Goal: Information Seeking & Learning: Learn about a topic

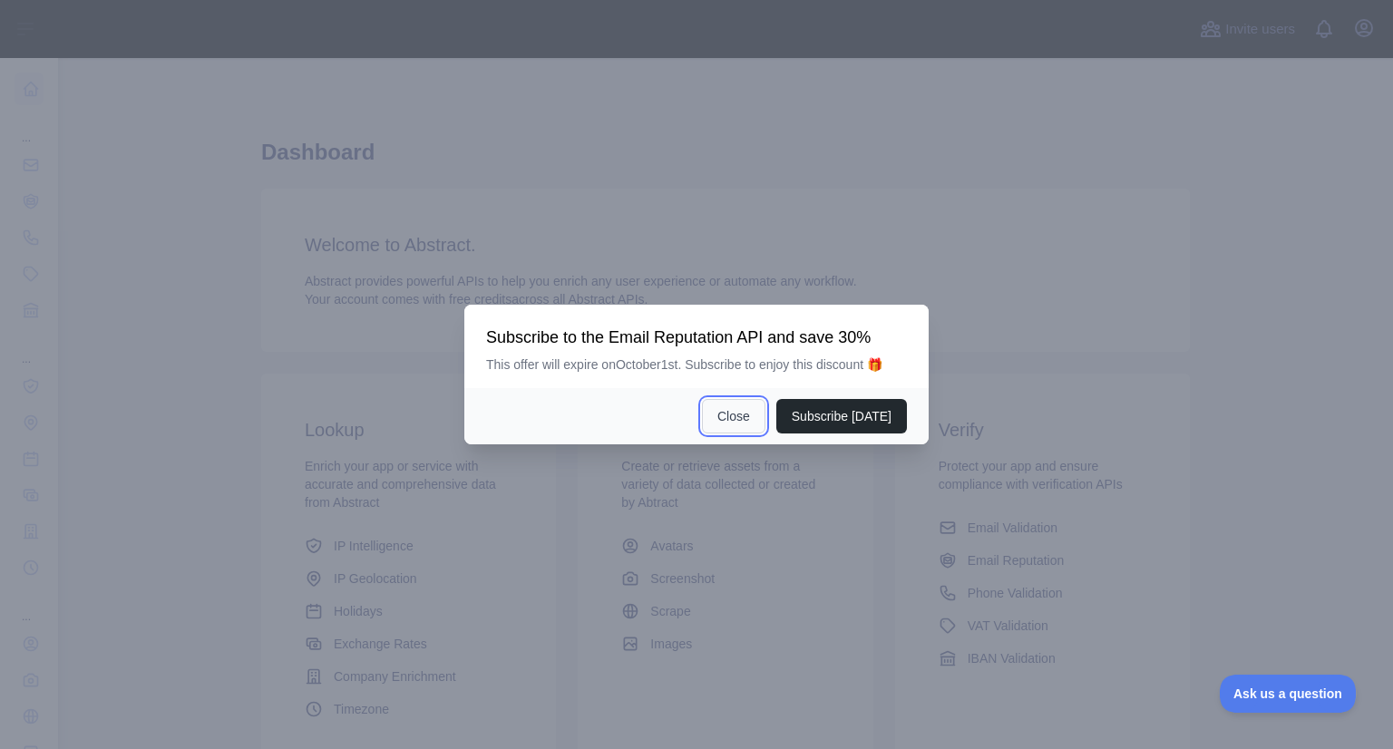
click at [729, 414] on button "Close" at bounding box center [733, 416] width 63 height 34
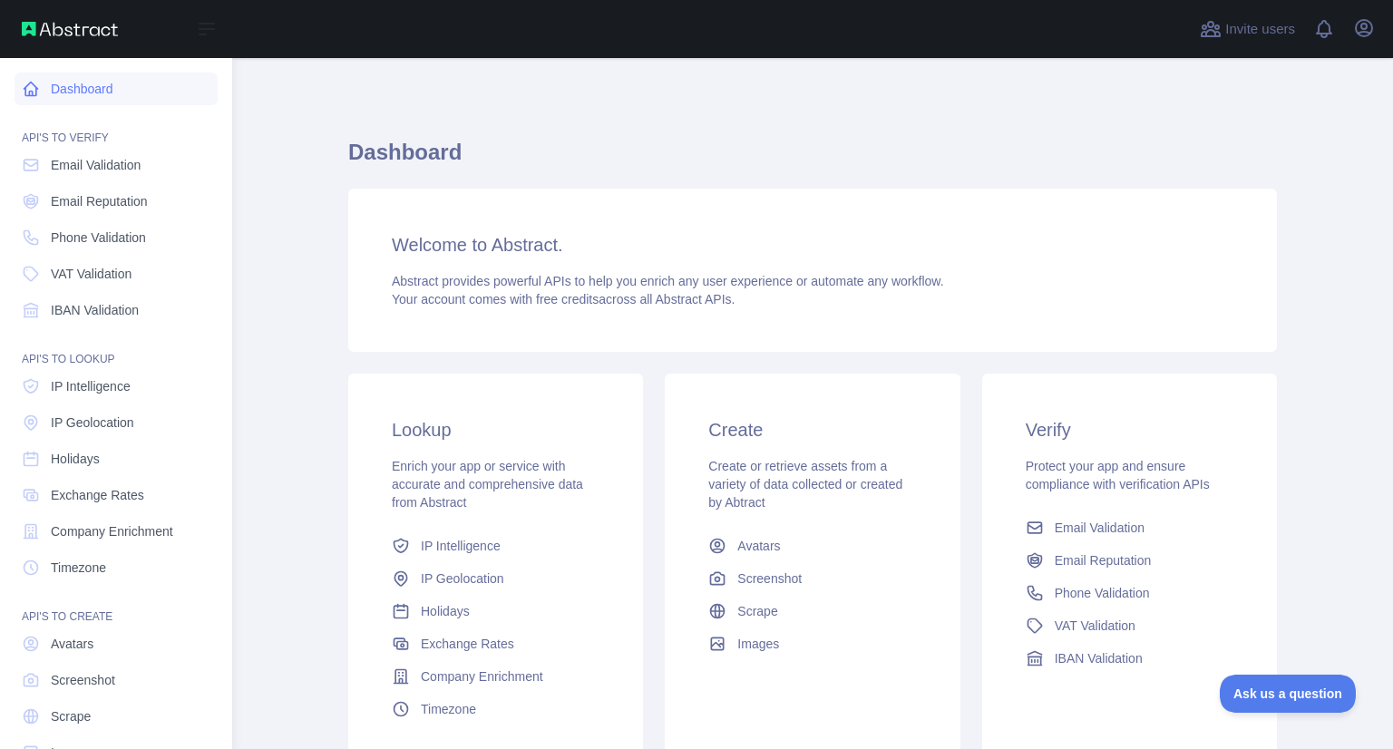
click at [33, 93] on icon at bounding box center [31, 90] width 14 height 14
click at [129, 393] on span "IP Intelligence" at bounding box center [91, 386] width 80 height 18
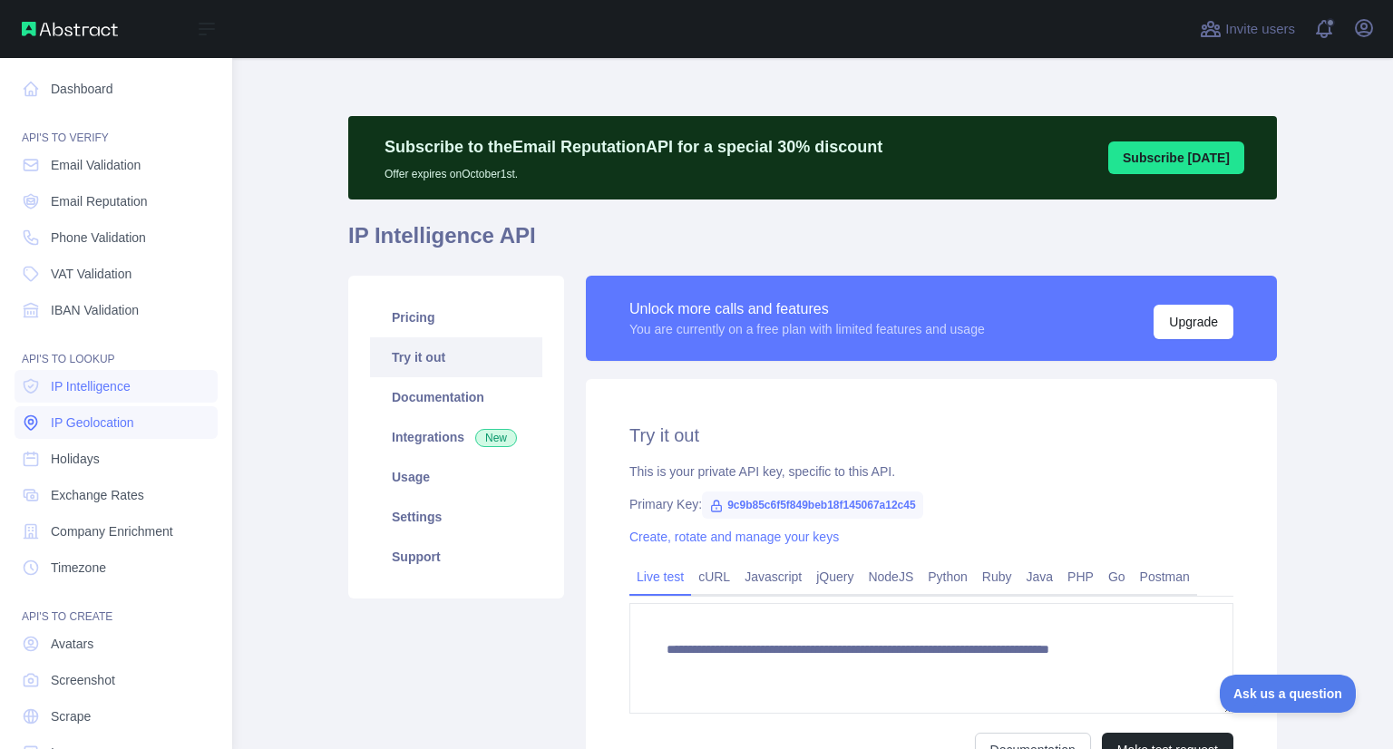
type textarea "**********"
click at [108, 428] on span "IP Geolocation" at bounding box center [92, 422] width 83 height 18
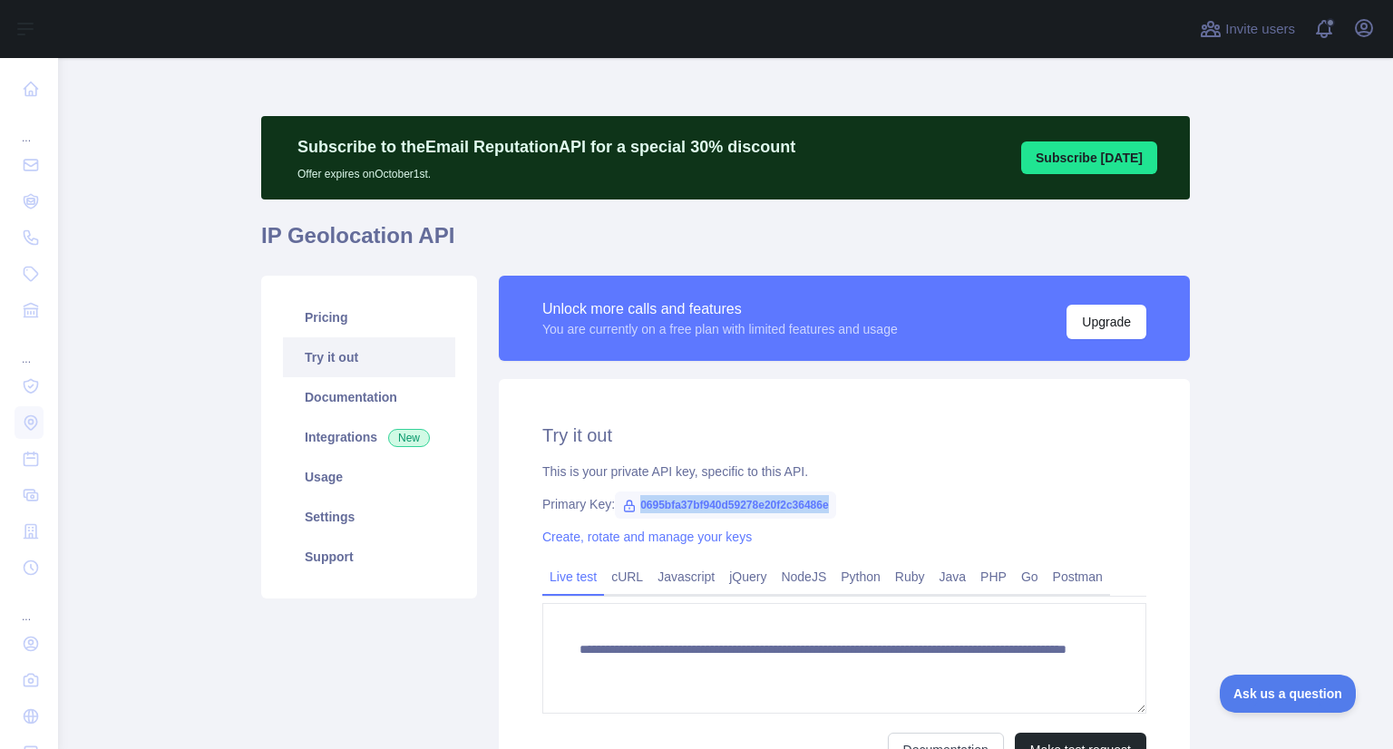
drag, startPoint x: 821, startPoint y: 504, endPoint x: 631, endPoint y: 508, distance: 190.4
click at [631, 508] on span "0695bfa37bf940d59278e20f2c36486e" at bounding box center [725, 504] width 221 height 27
copy span "0695bfa37bf940d59278e20f2c36486e"
click at [297, 639] on div "Pricing Try it out Documentation Integrations New Usage Settings Support" at bounding box center [369, 543] width 238 height 535
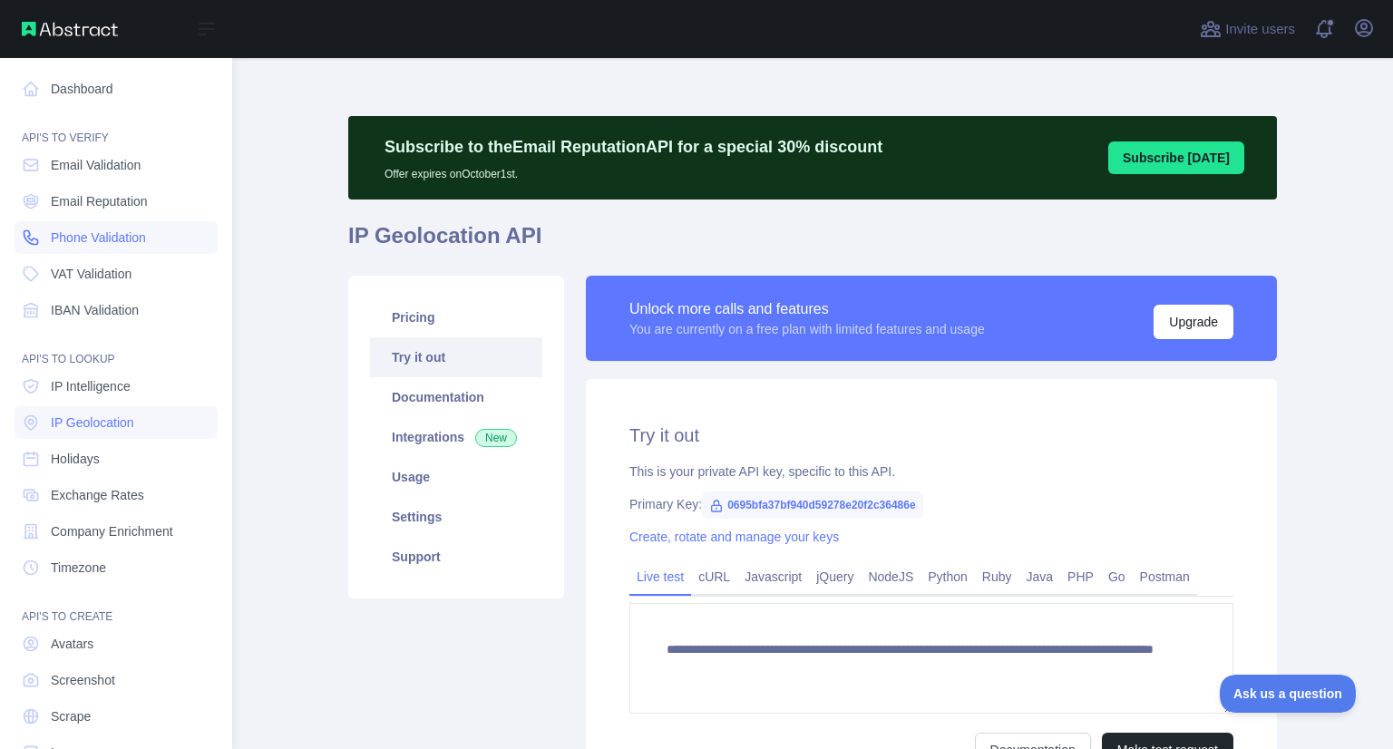
click at [125, 244] on span "Phone Validation" at bounding box center [98, 237] width 95 height 18
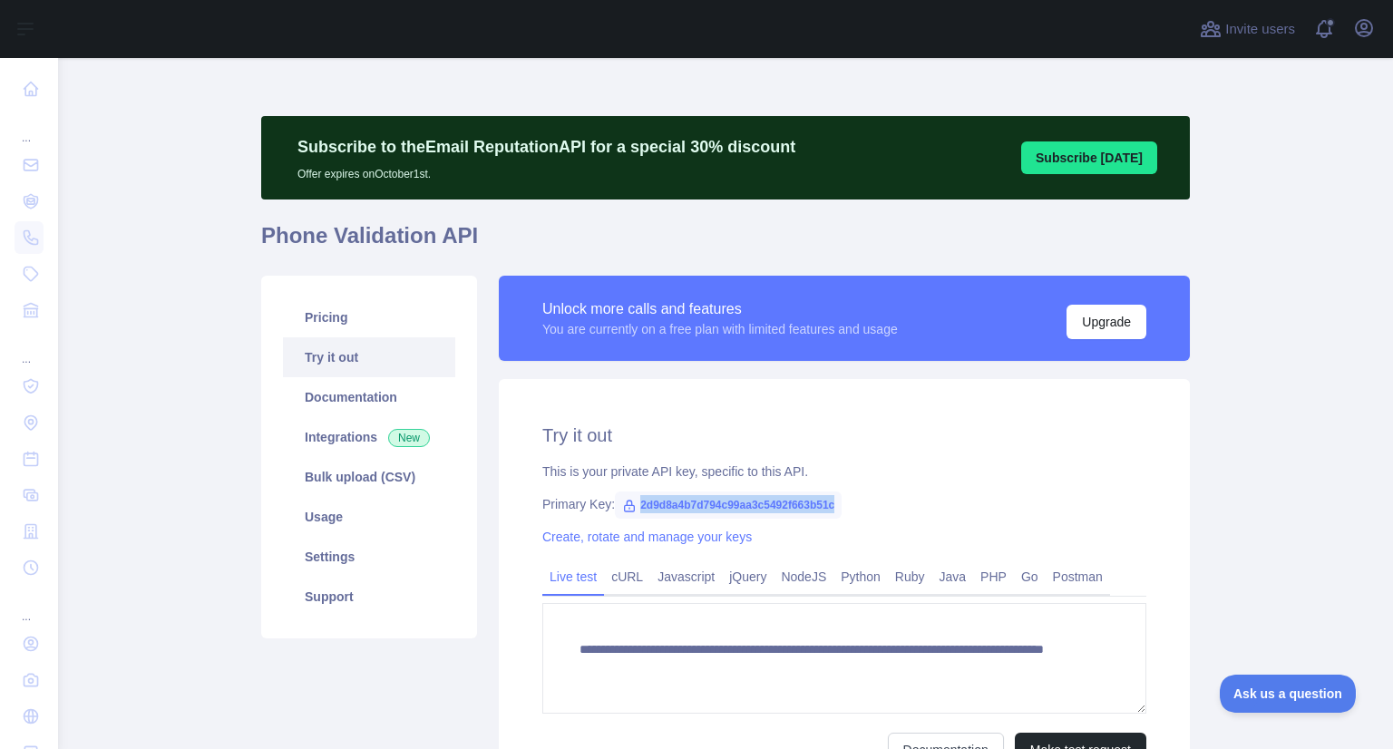
drag, startPoint x: 827, startPoint y: 505, endPoint x: 623, endPoint y: 514, distance: 204.2
click at [623, 514] on span "2d9d8a4b7d794c99aa3c5492f663b51c" at bounding box center [728, 504] width 227 height 27
copy span "2d9d8a4b7d794c99aa3c5492f663b51c"
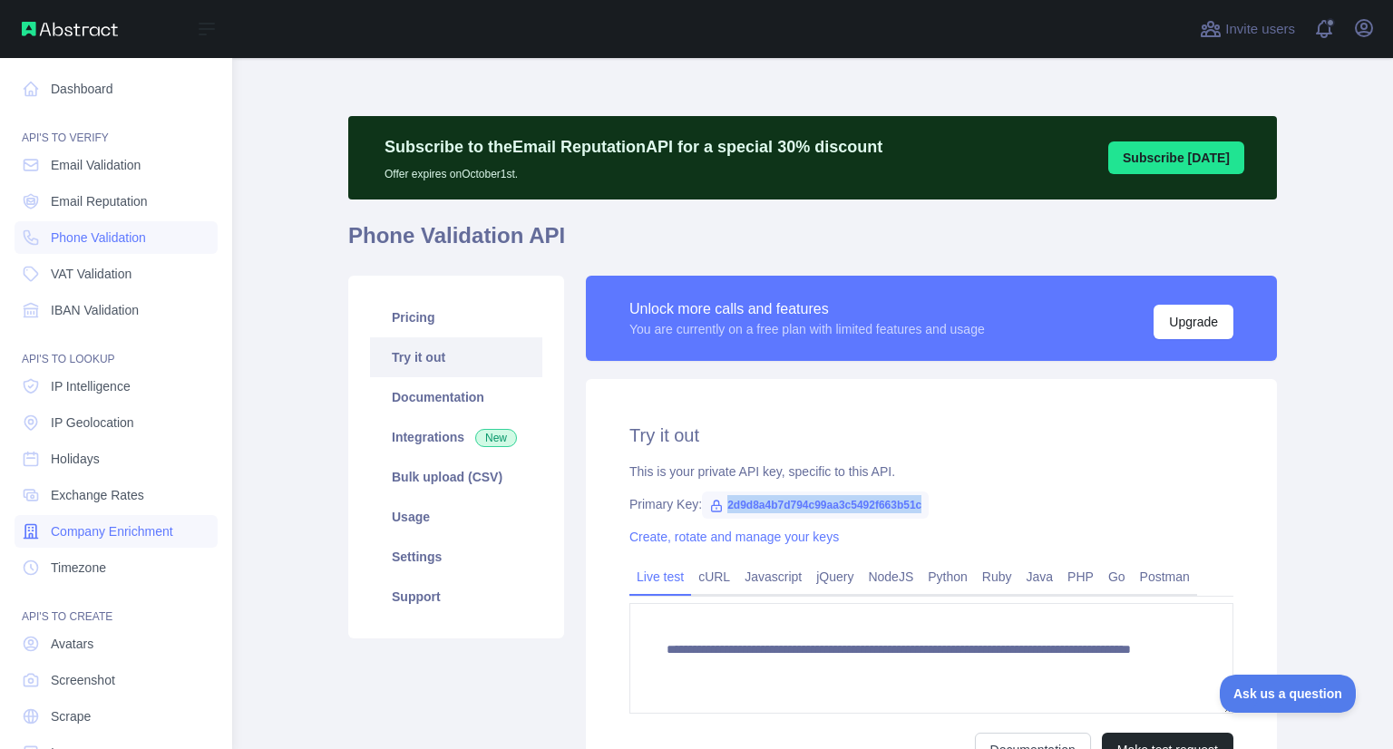
click at [153, 532] on span "Company Enrichment" at bounding box center [112, 531] width 122 height 18
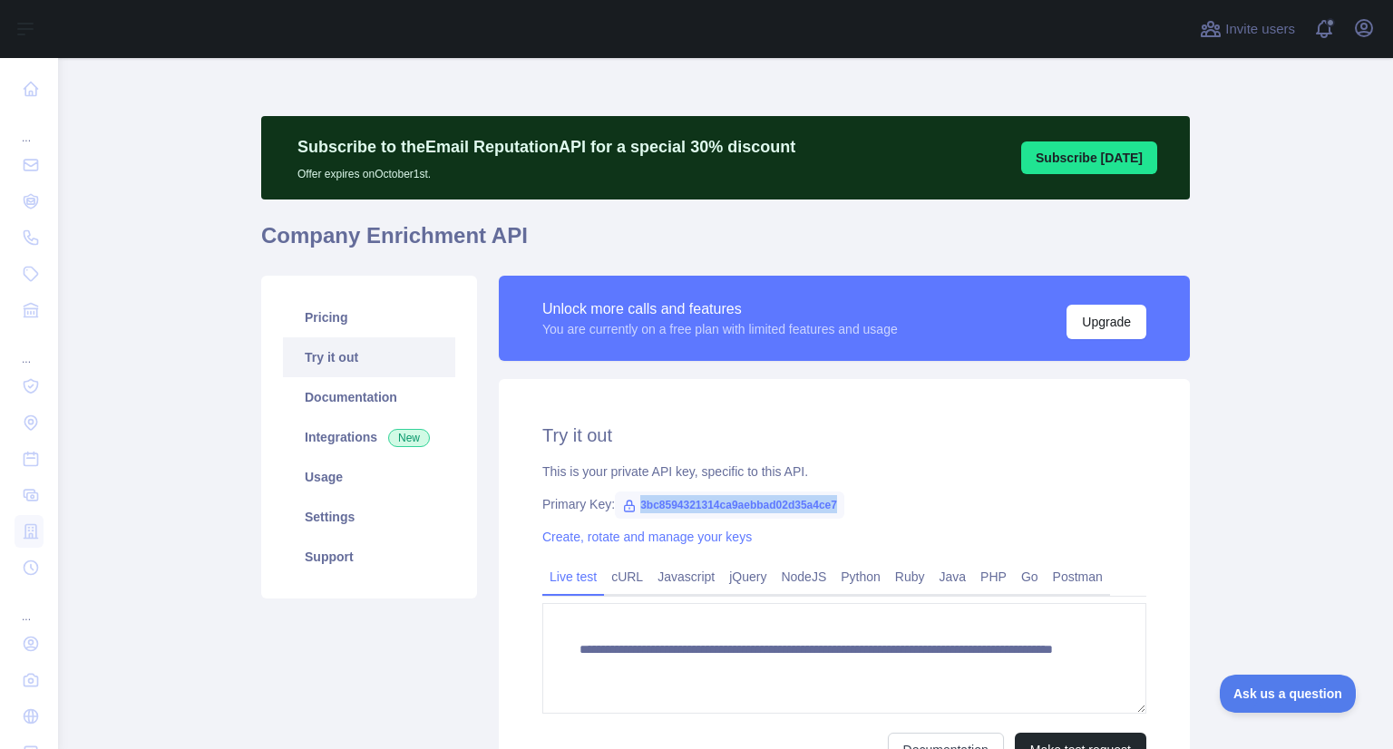
drag, startPoint x: 826, startPoint y: 506, endPoint x: 630, endPoint y: 509, distance: 195.9
click at [630, 509] on span "3bc8594321314ca9aebbad02d35a4ce7" at bounding box center [729, 504] width 229 height 27
copy span "3bc8594321314ca9aebbad02d35a4ce7"
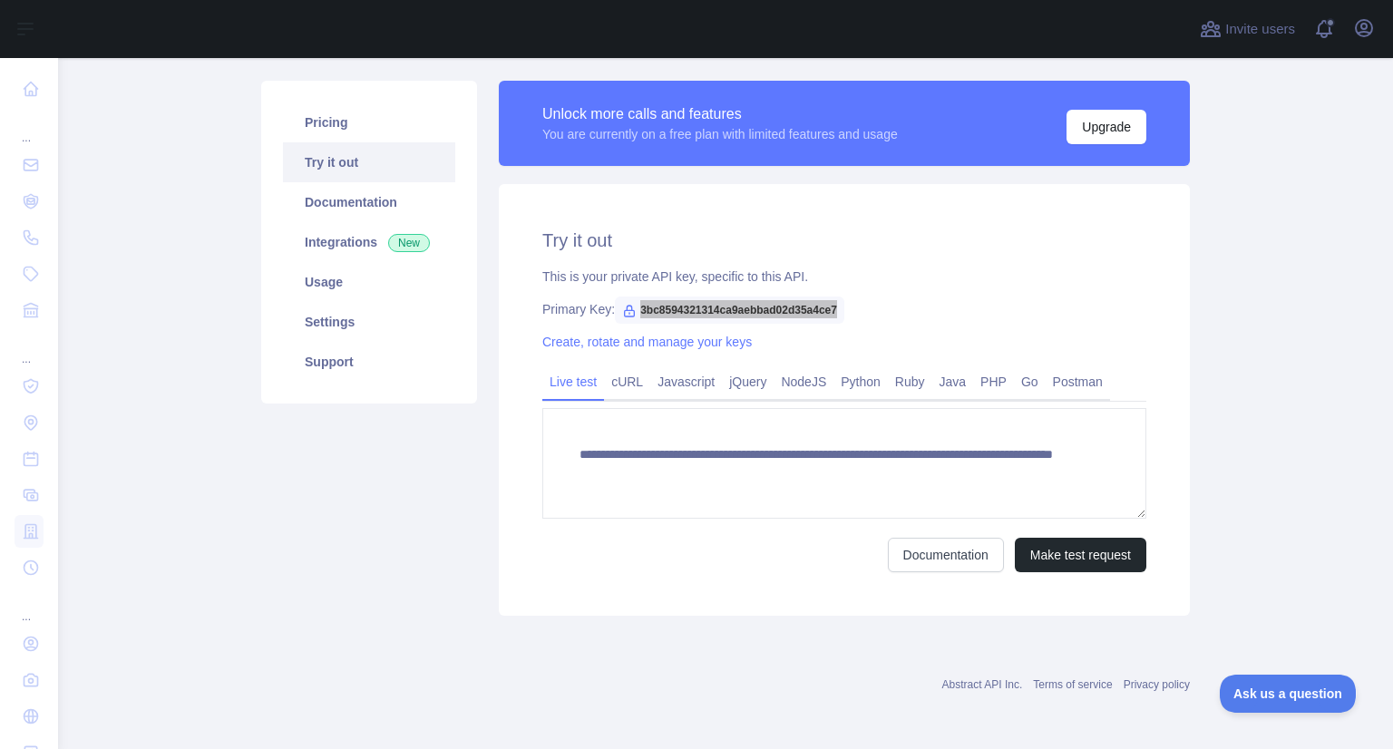
scroll to position [104, 0]
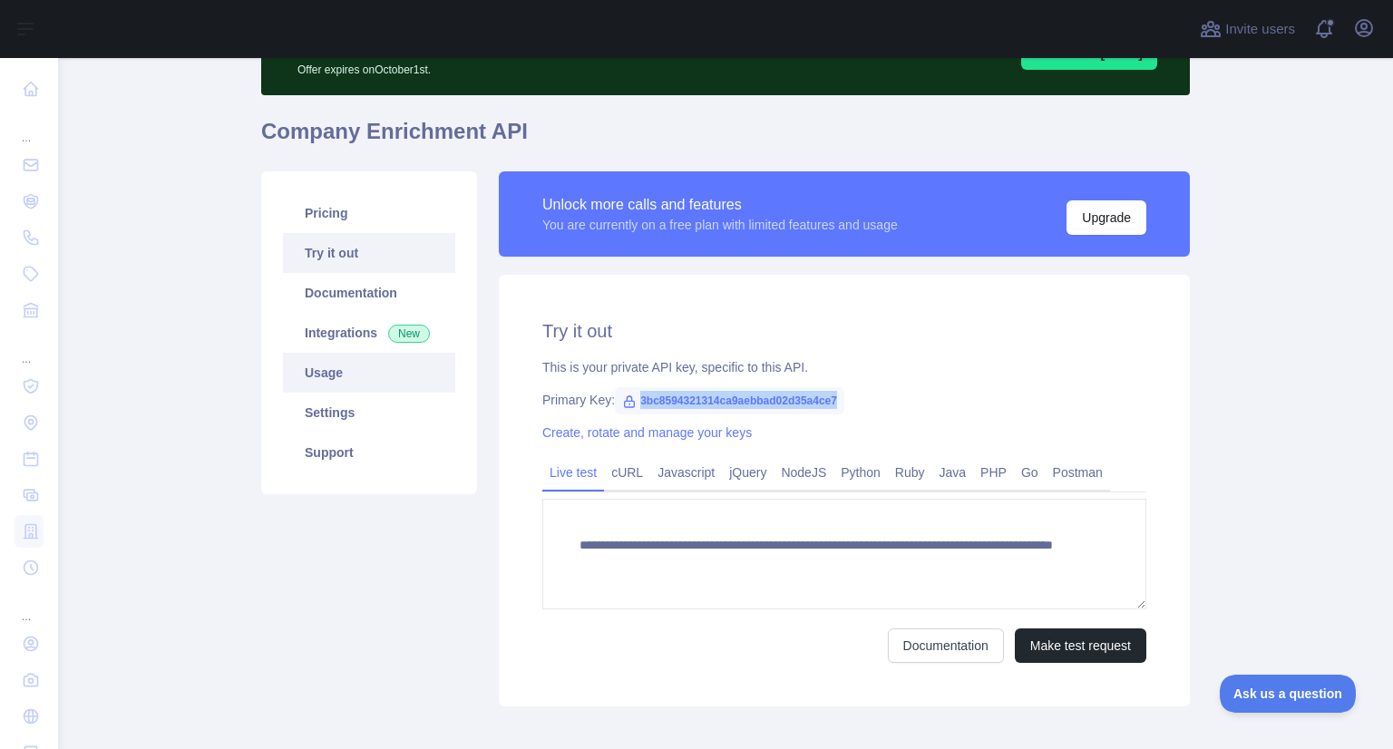
click at [370, 381] on link "Usage" at bounding box center [369, 373] width 172 height 40
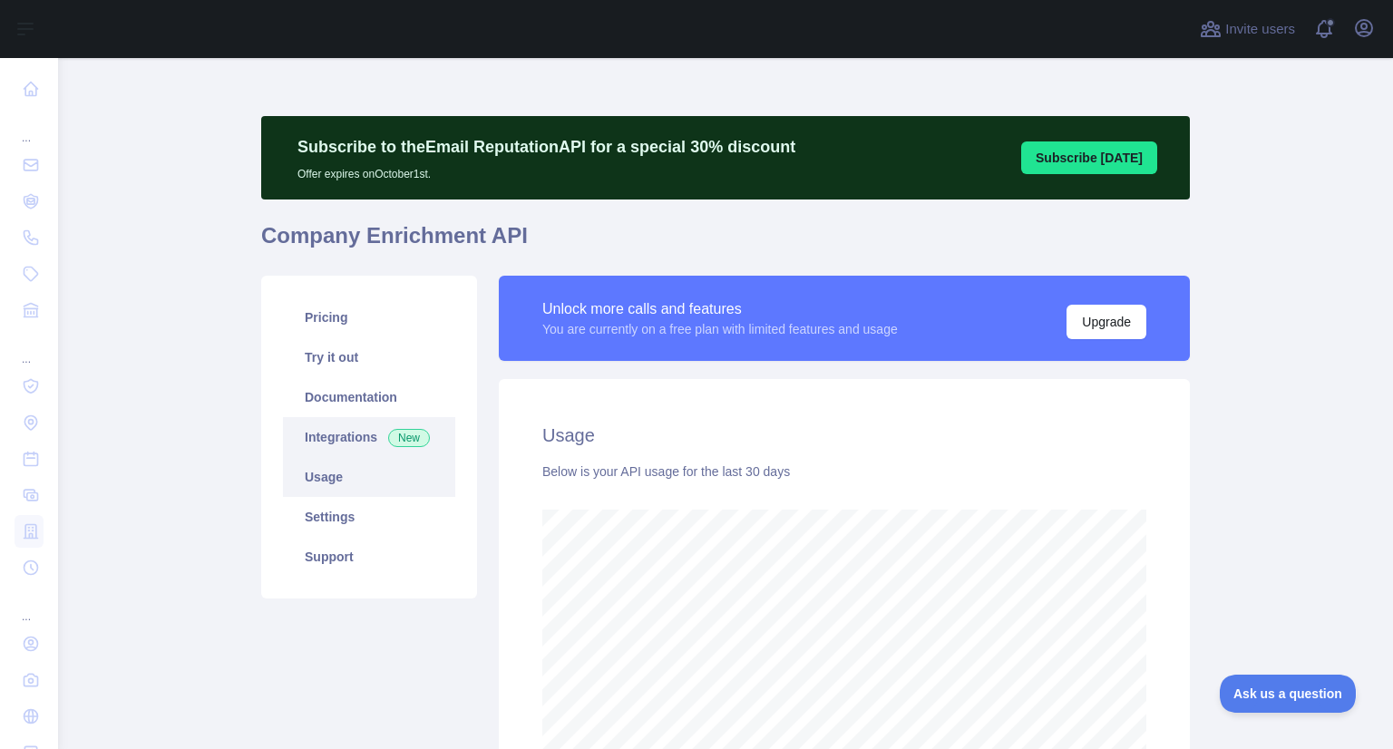
click at [332, 427] on link "Integrations New" at bounding box center [369, 437] width 172 height 40
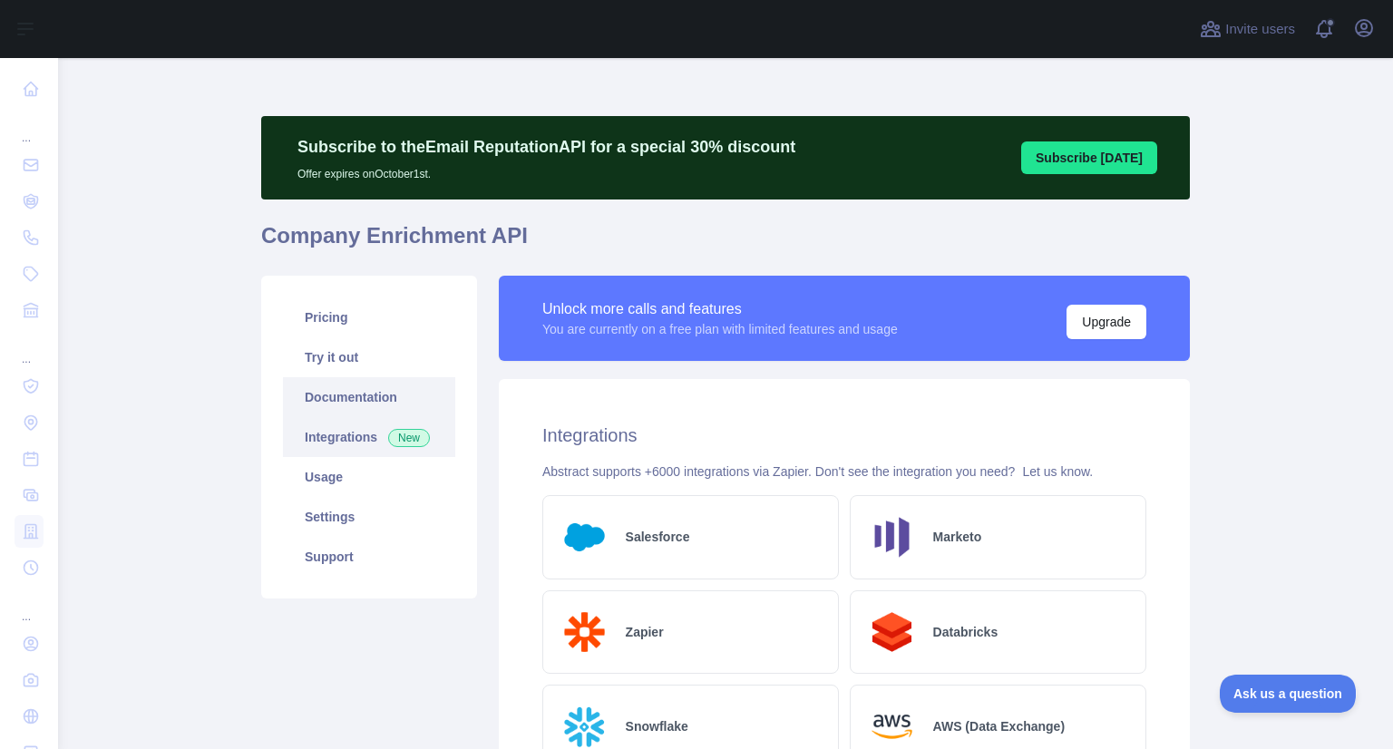
click at [331, 396] on link "Documentation" at bounding box center [369, 397] width 172 height 40
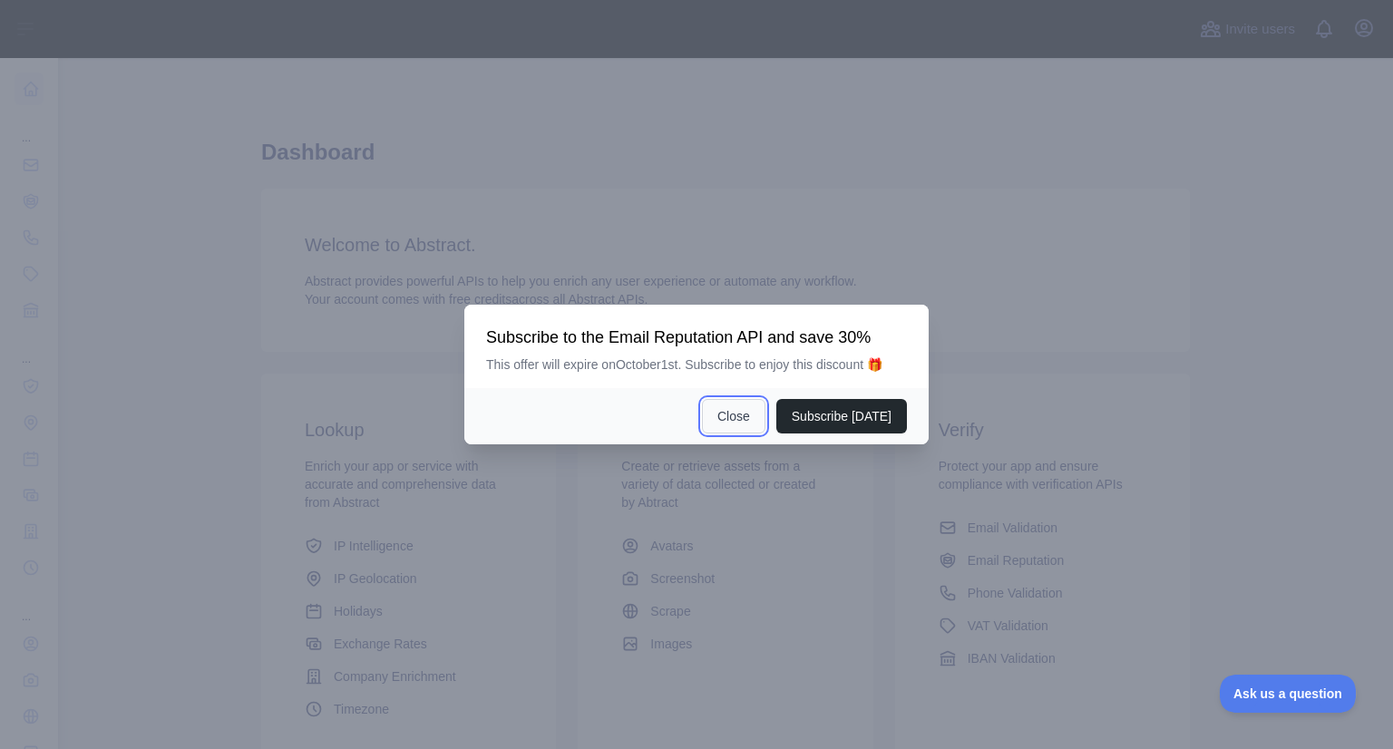
click at [741, 401] on button "Close" at bounding box center [733, 416] width 63 height 34
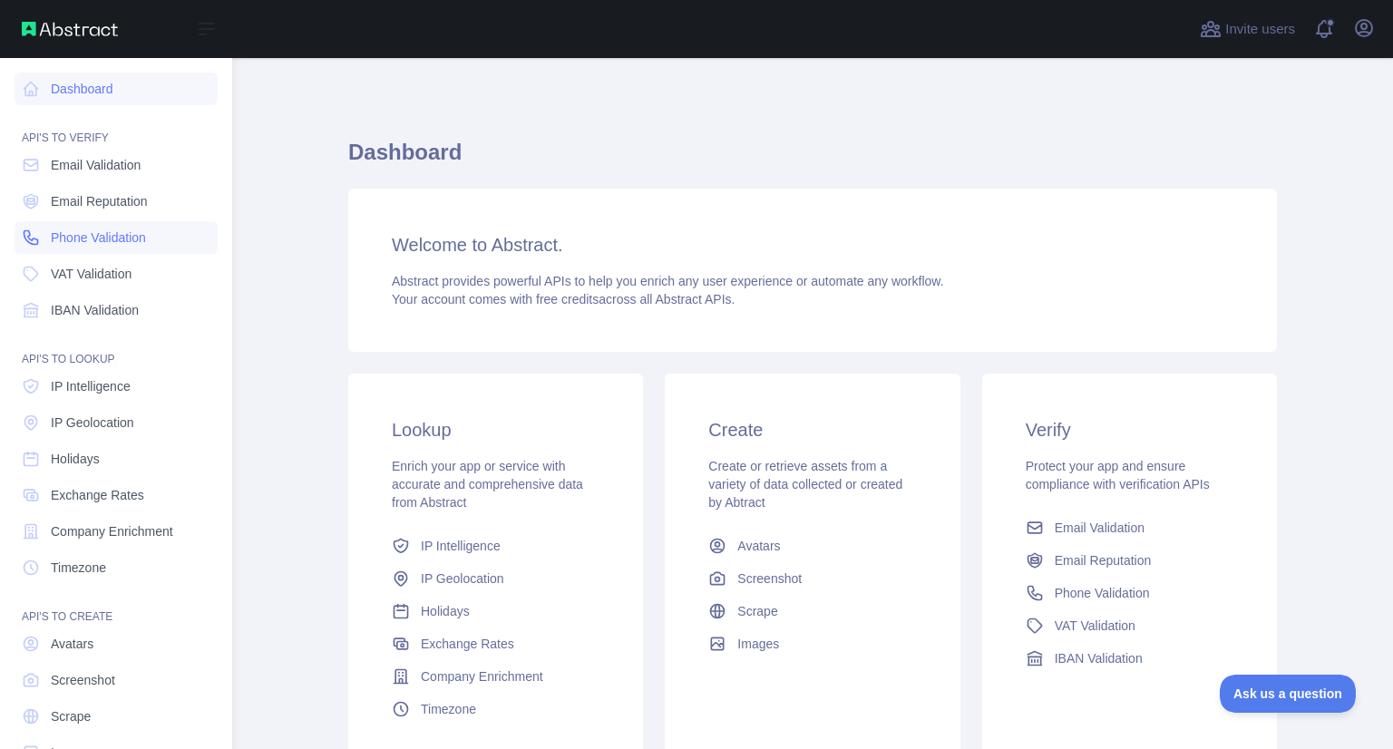
click at [112, 240] on span "Phone Validation" at bounding box center [98, 237] width 95 height 18
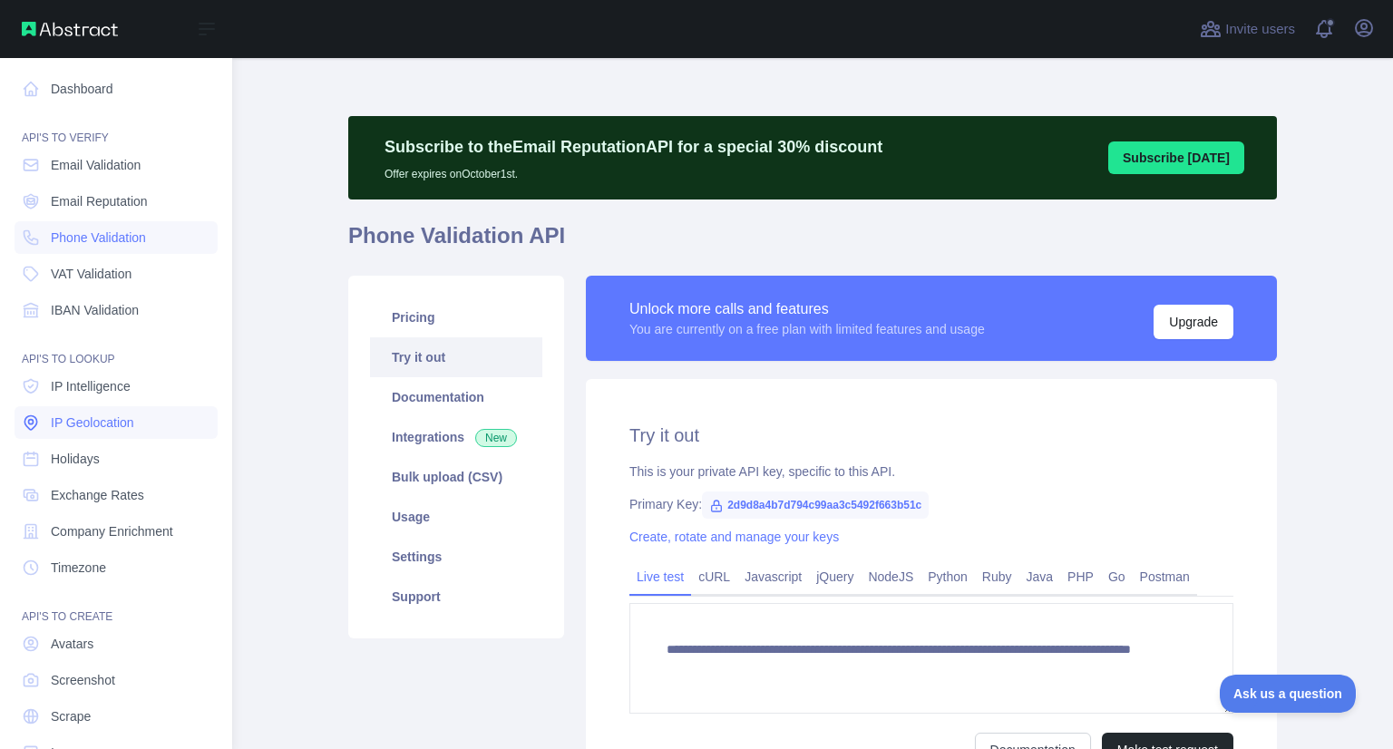
click at [145, 432] on link "IP Geolocation" at bounding box center [116, 422] width 203 height 33
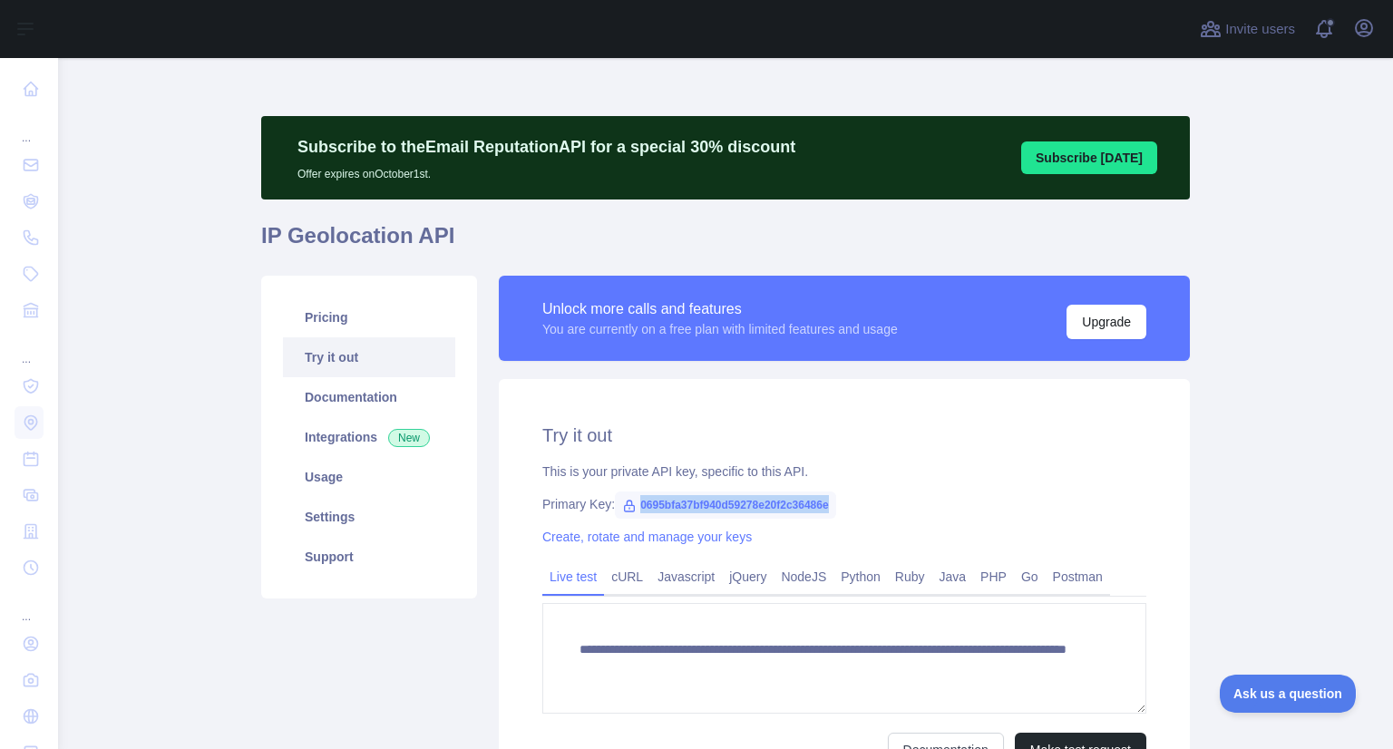
drag, startPoint x: 830, startPoint y: 501, endPoint x: 628, endPoint y: 513, distance: 201.6
click at [628, 513] on div "Primary Key: 0695bfa37bf940d59278e20f2c36486e" at bounding box center [844, 504] width 604 height 18
copy span "0695bfa37bf940d59278e20f2c36486e"
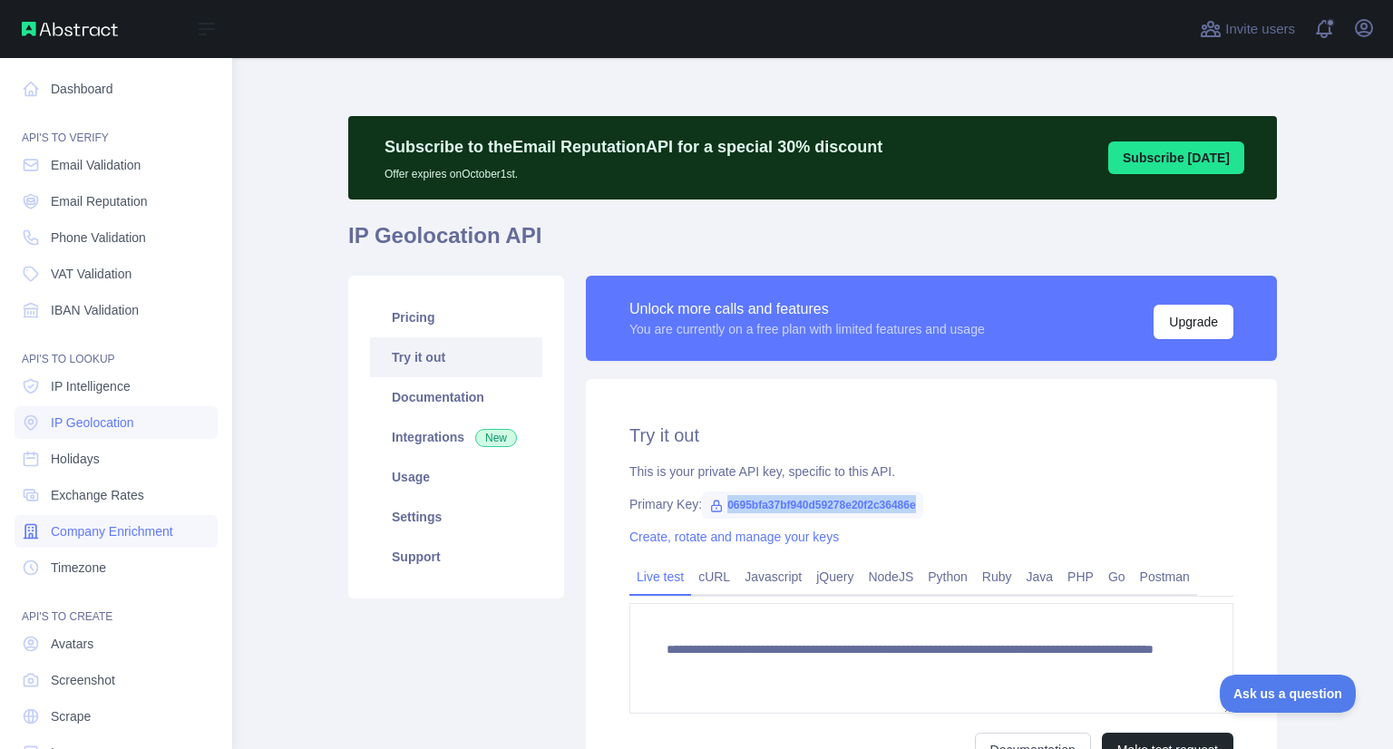
drag, startPoint x: 117, startPoint y: 527, endPoint x: 128, endPoint y: 527, distance: 10.9
click at [117, 527] on span "Company Enrichment" at bounding box center [112, 531] width 122 height 18
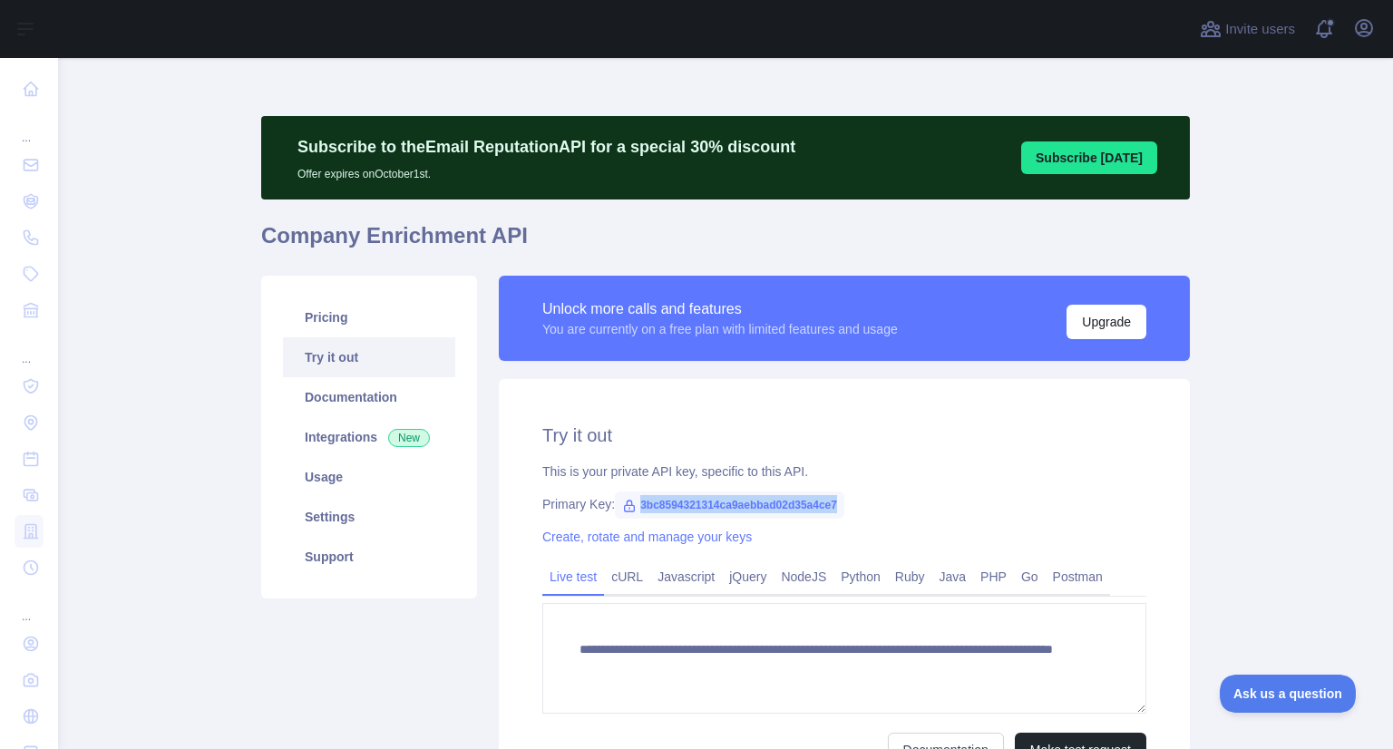
drag, startPoint x: 830, startPoint y: 505, endPoint x: 627, endPoint y: 511, distance: 202.3
click at [627, 511] on span "3bc8594321314ca9aebbad02d35a4ce7" at bounding box center [729, 504] width 229 height 27
copy span "3bc8594321314ca9aebbad02d35a4ce7"
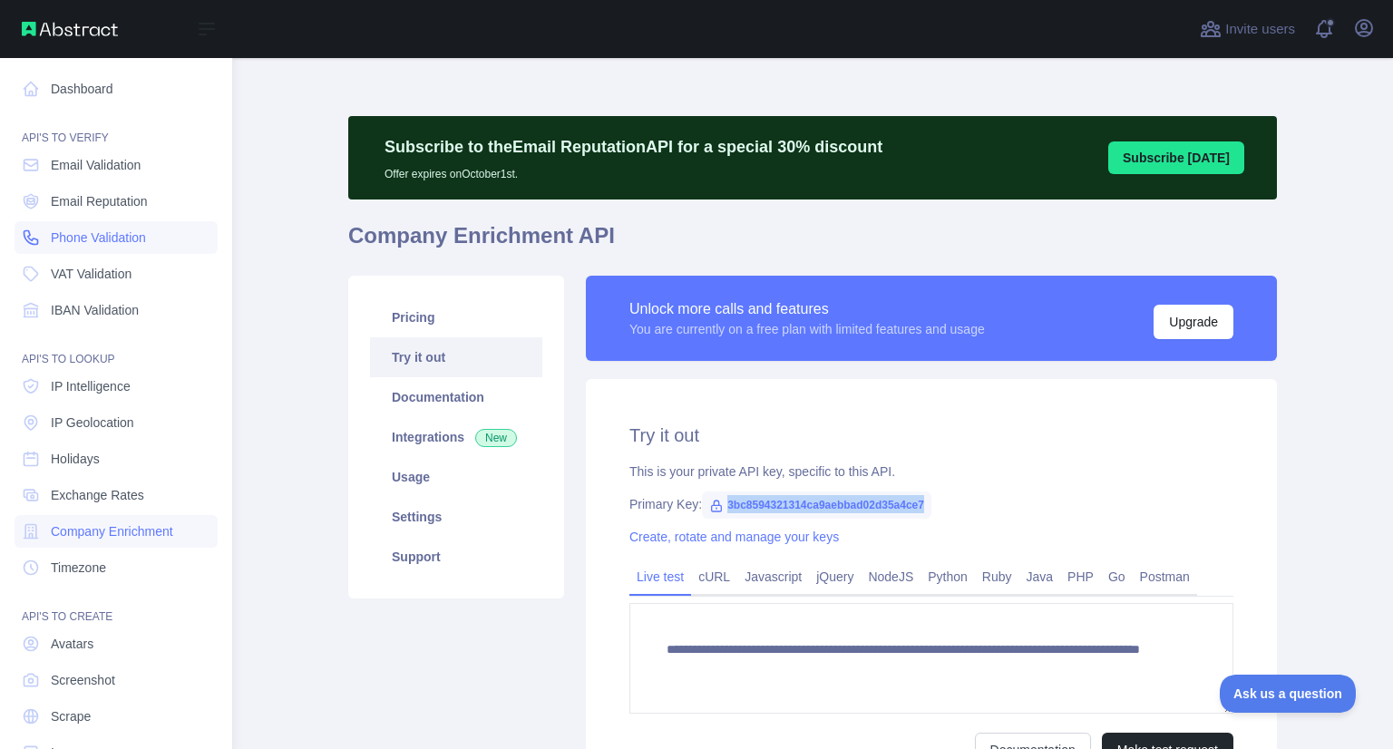
click at [121, 240] on span "Phone Validation" at bounding box center [98, 237] width 95 height 18
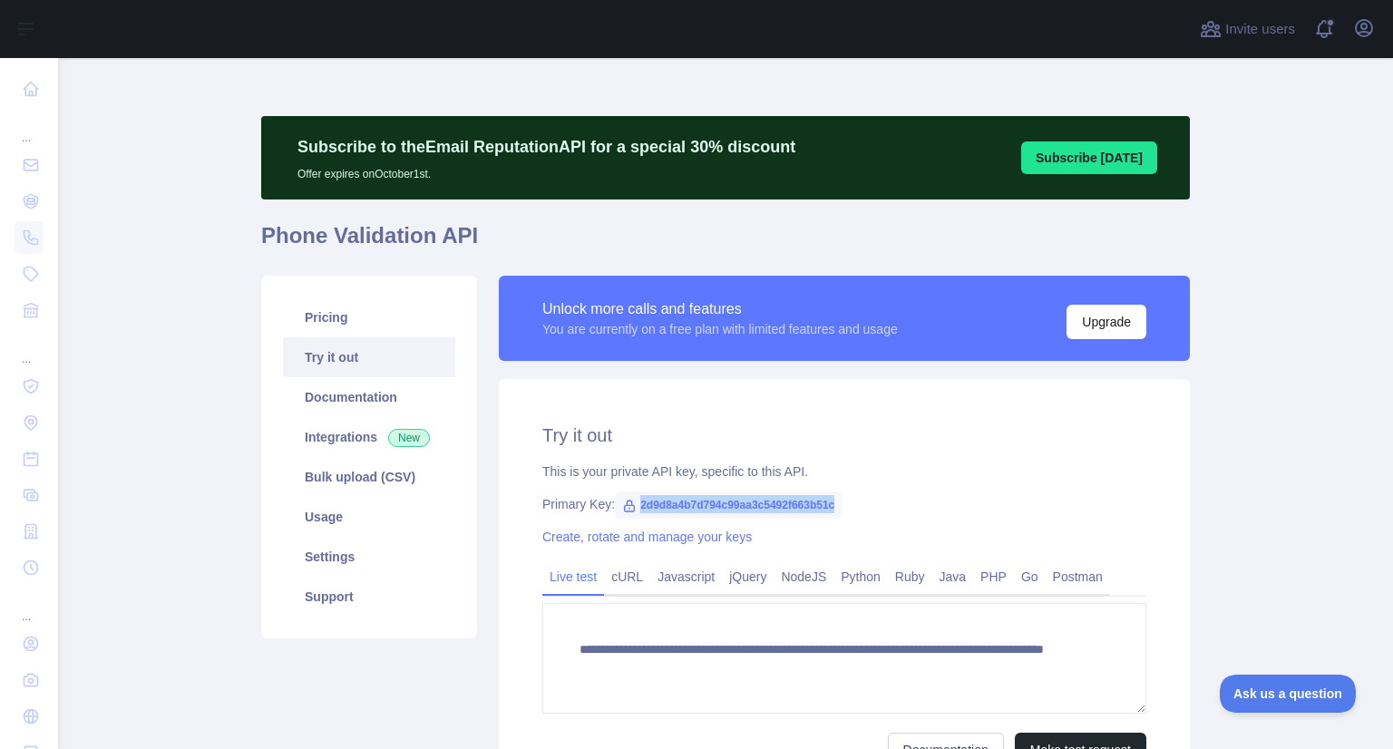
drag, startPoint x: 827, startPoint y: 504, endPoint x: 628, endPoint y: 509, distance: 198.6
click at [628, 509] on span "2d9d8a4b7d794c99aa3c5492f663b51c" at bounding box center [728, 504] width 227 height 27
copy span "2d9d8a4b7d794c99aa3c5492f663b51c"
